Goal: Information Seeking & Learning: Learn about a topic

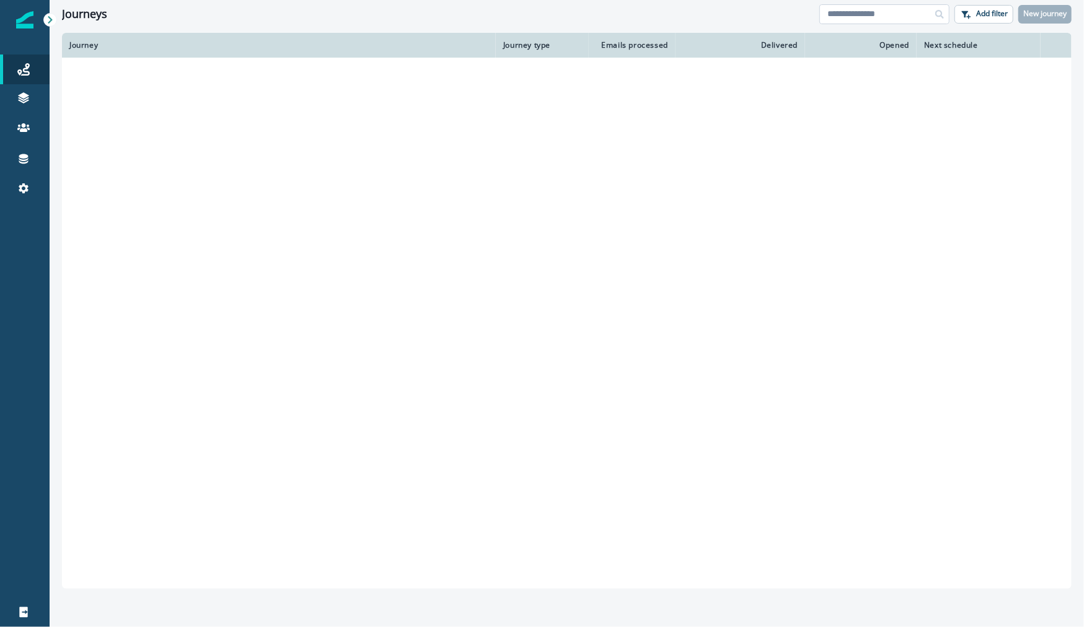
click at [877, 14] on input at bounding box center [885, 14] width 130 height 20
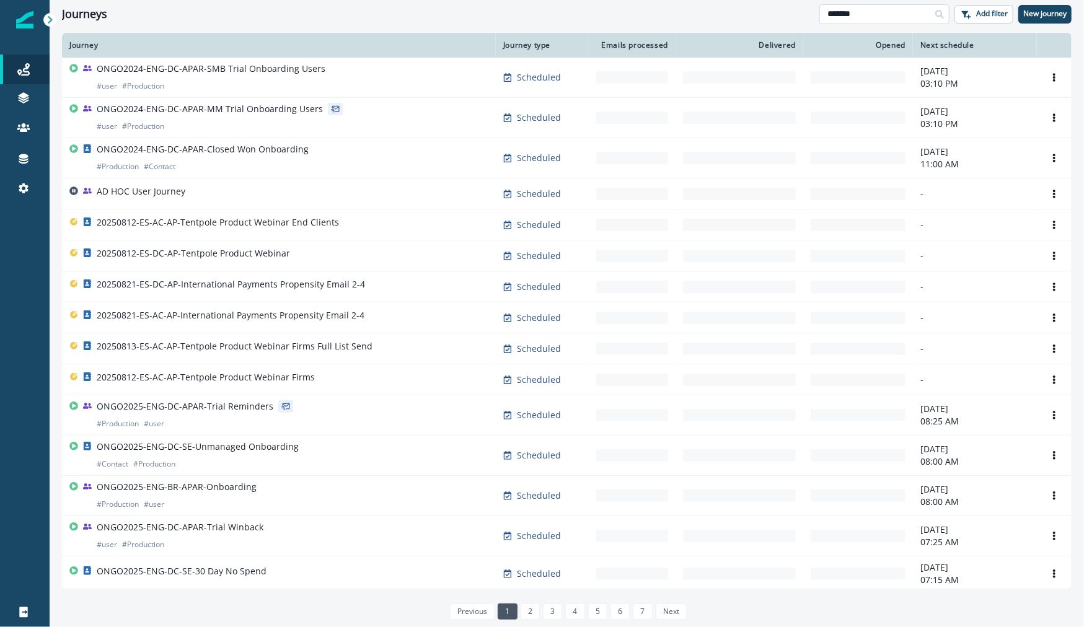
type input "*******"
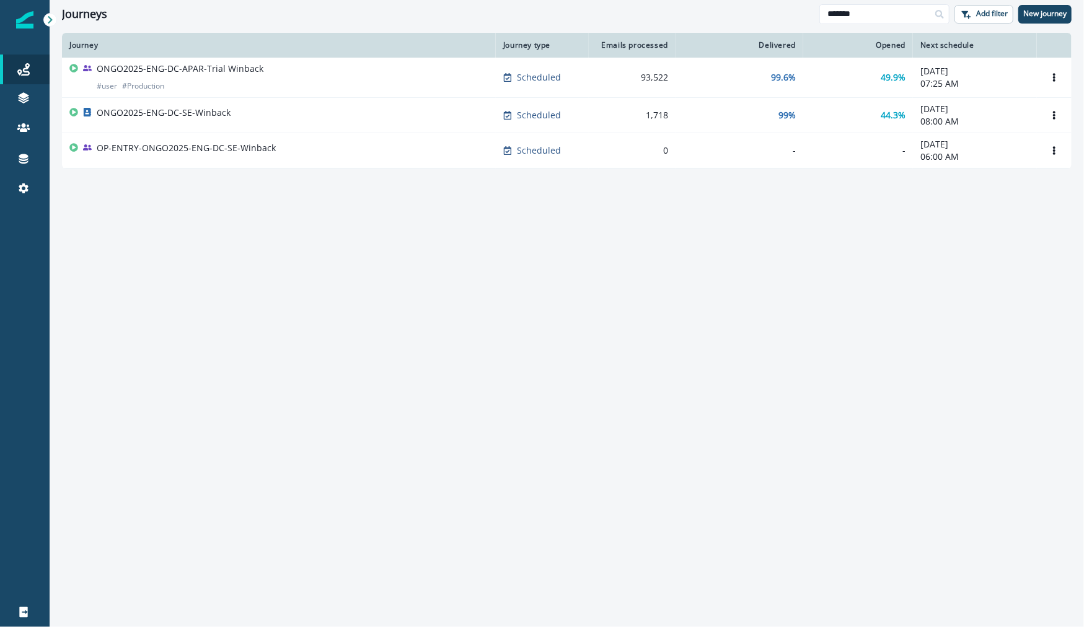
click at [278, 72] on div "ONGO2025-ENG-DC-APAR-Trial Winback # user # Production" at bounding box center [278, 78] width 419 height 30
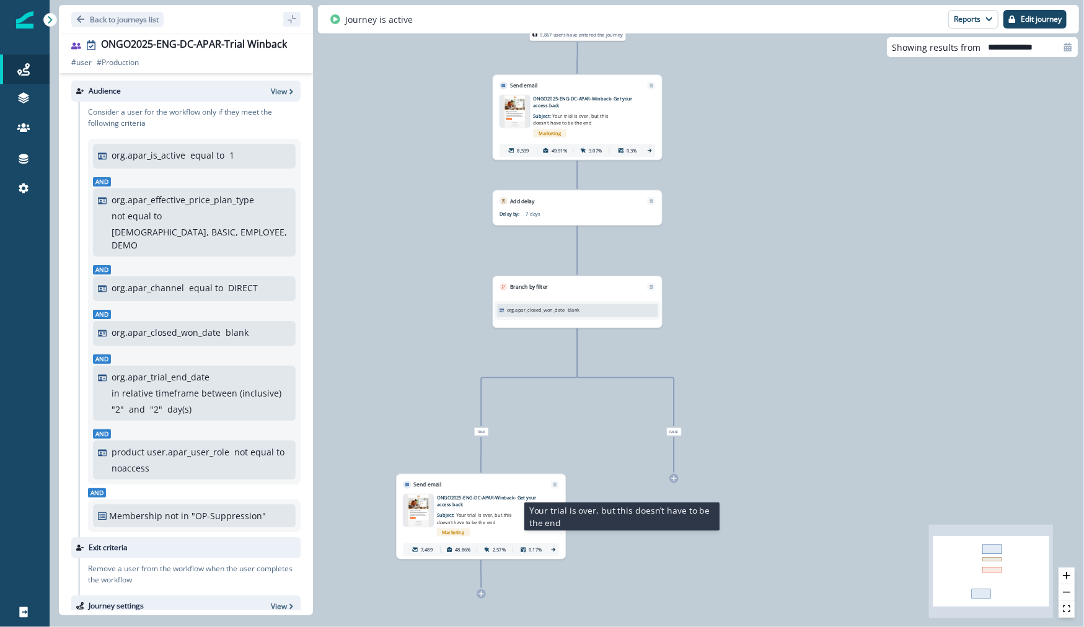
click at [455, 517] on span "Your trial is over, but this doesn’t have to be the end" at bounding box center [474, 519] width 75 height 13
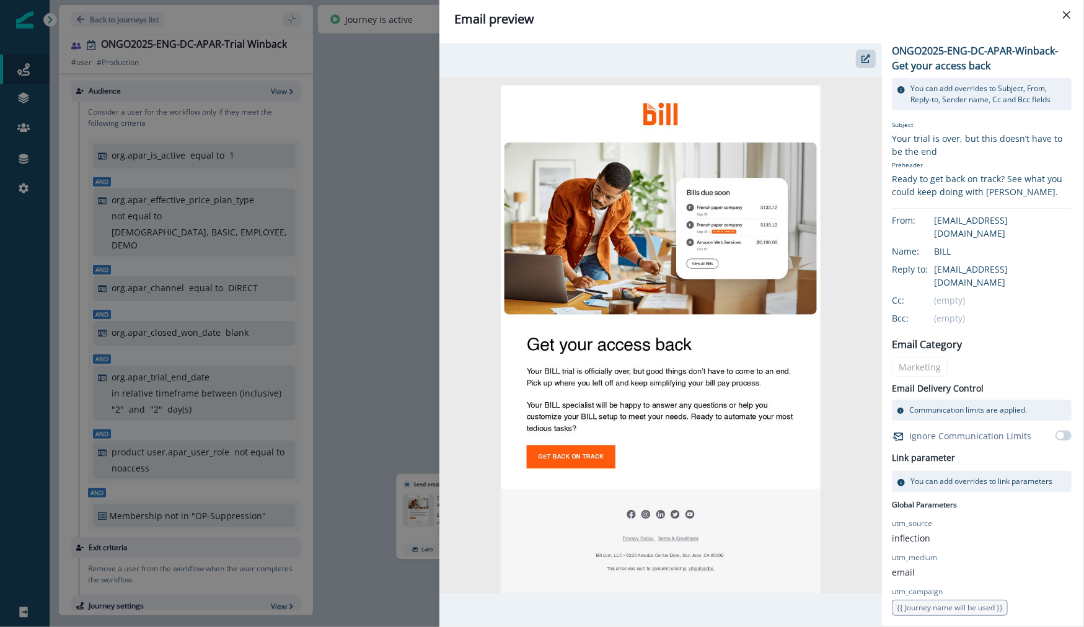
click at [412, 409] on div "Email preview ONGO2025-ENG-DC-APAR-Winback- Get your access back You can add ov…" at bounding box center [542, 313] width 1084 height 627
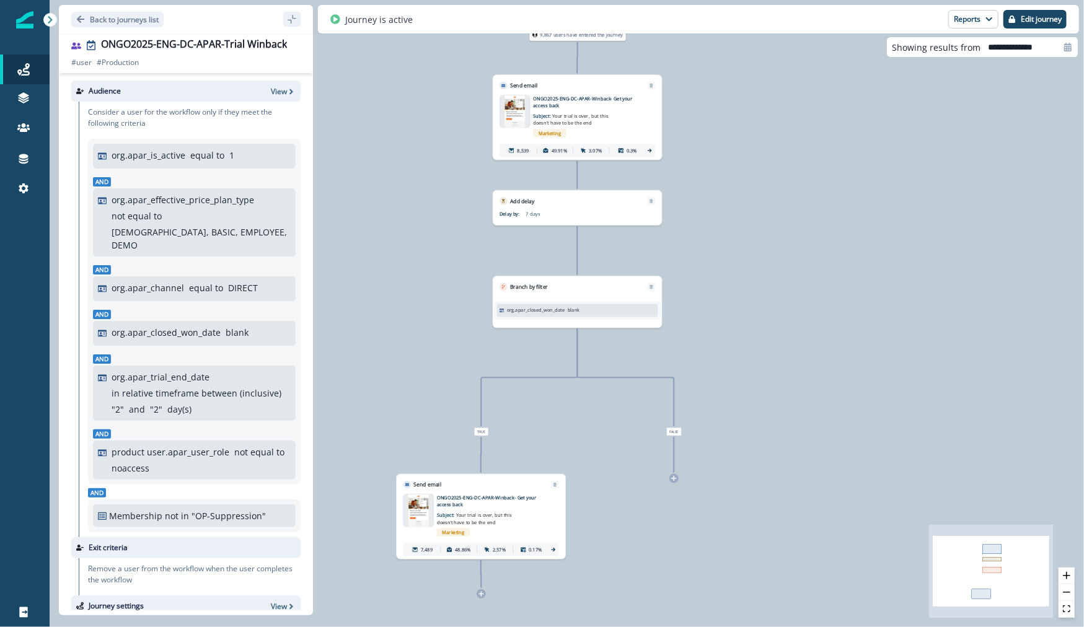
click at [595, 126] on div "Marketing" at bounding box center [587, 133] width 109 height 14
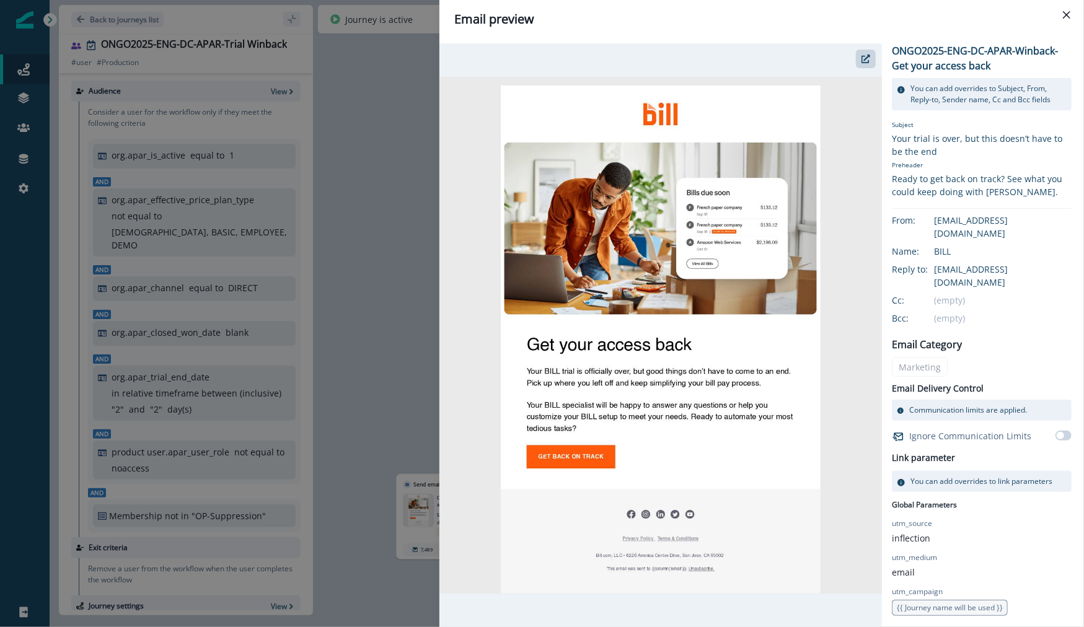
click at [390, 347] on div "Email preview ONGO2025-ENG-DC-APAR-Winback- Get your access back You can add ov…" at bounding box center [542, 313] width 1084 height 627
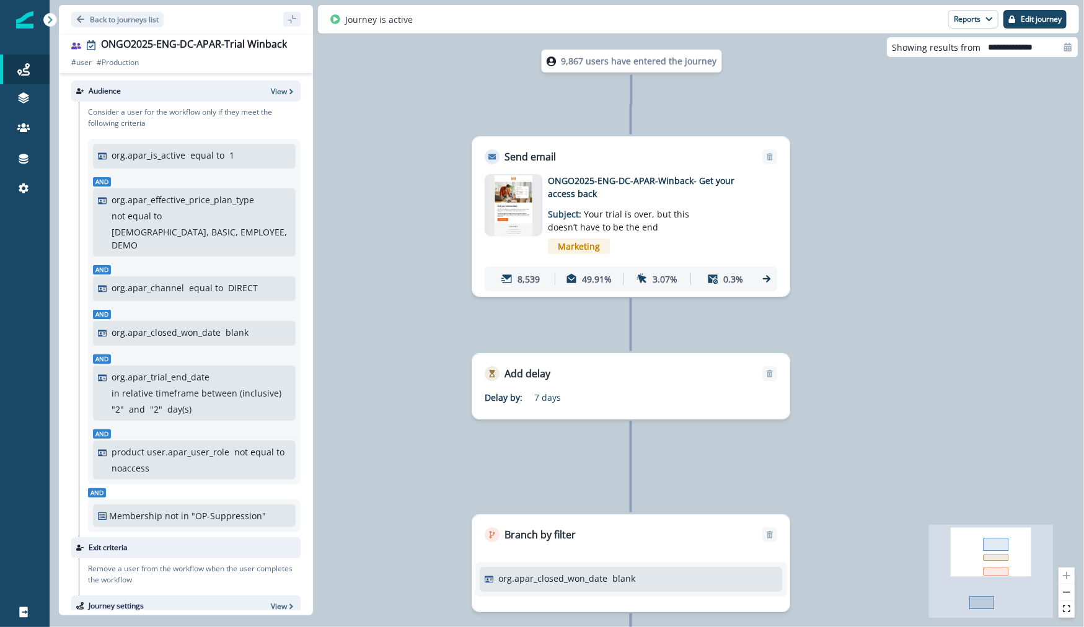
click at [512, 198] on img at bounding box center [513, 205] width 53 height 62
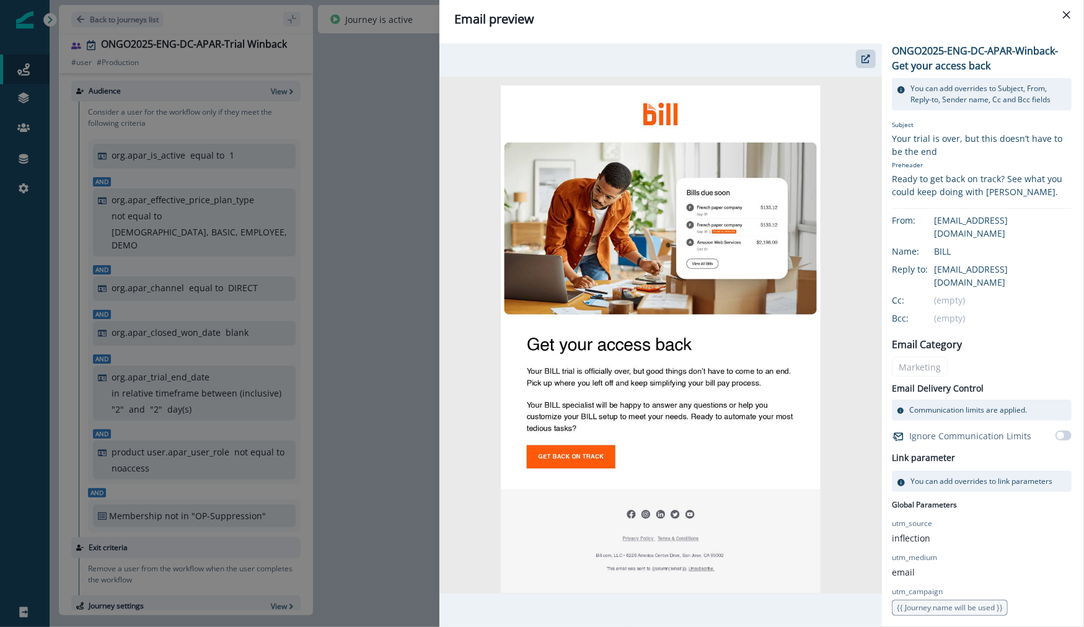
click at [409, 406] on div "Email preview ONGO2025-ENG-DC-APAR-Winback- Get your access back You can add ov…" at bounding box center [542, 313] width 1084 height 627
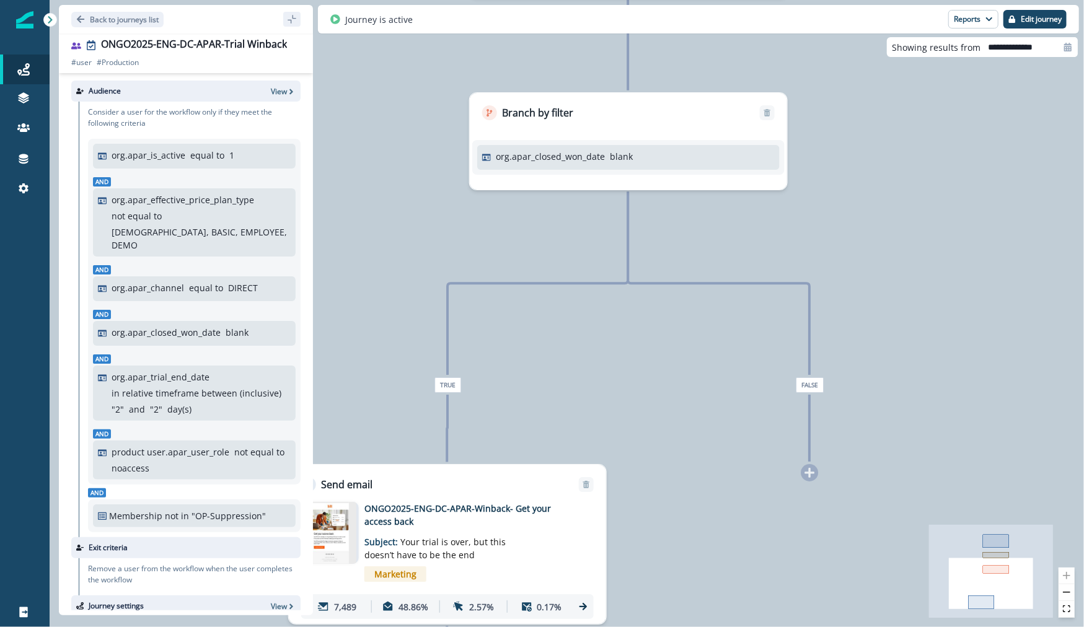
drag, startPoint x: 419, startPoint y: 410, endPoint x: 494, endPoint y: 304, distance: 129.4
click at [495, 301] on div "9,867 users have entered the journey Send email Email asset changed, journey re…" at bounding box center [567, 313] width 1035 height 627
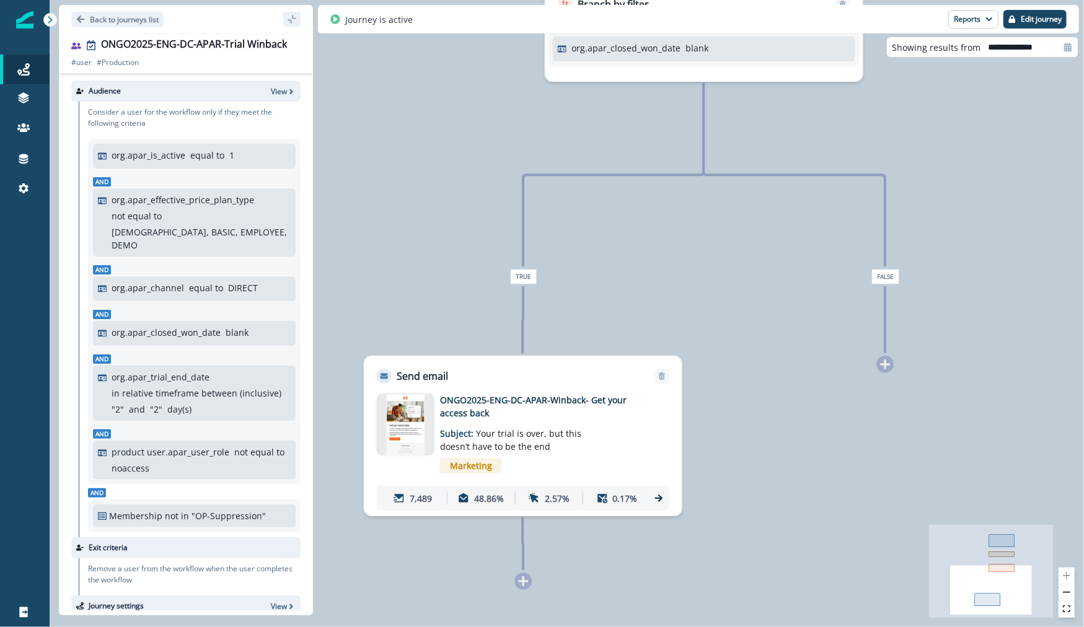
click at [398, 432] on img at bounding box center [405, 425] width 53 height 62
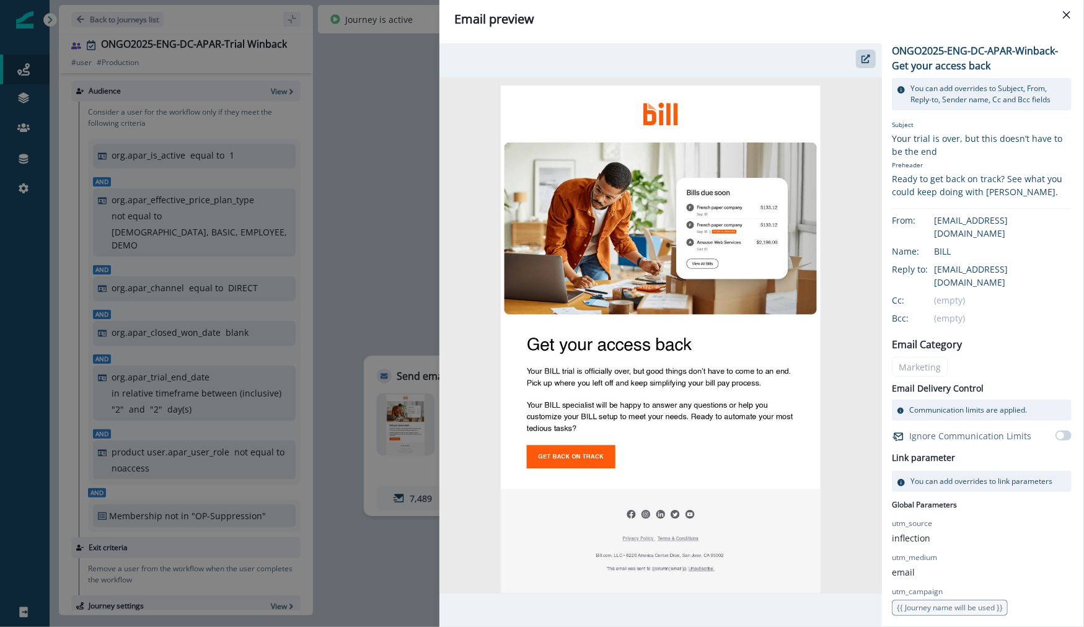
scroll to position [22, 0]
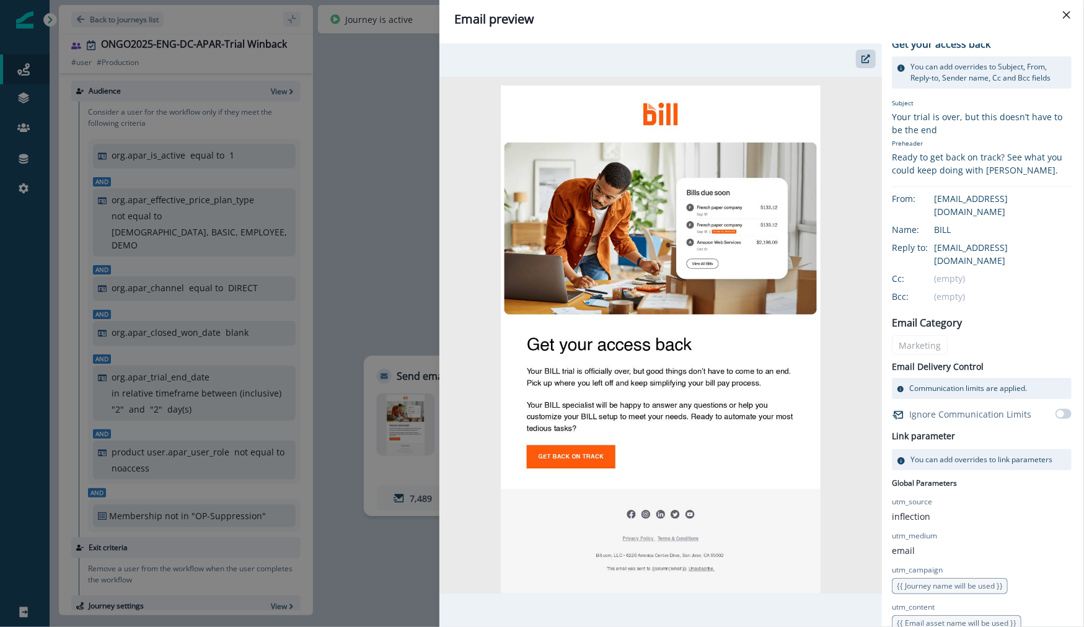
click at [389, 240] on div "Email preview ONGO2025-ENG-DC-APAR-Winback- Get your access back You can add ov…" at bounding box center [542, 313] width 1084 height 627
